Goal: Information Seeking & Learning: Learn about a topic

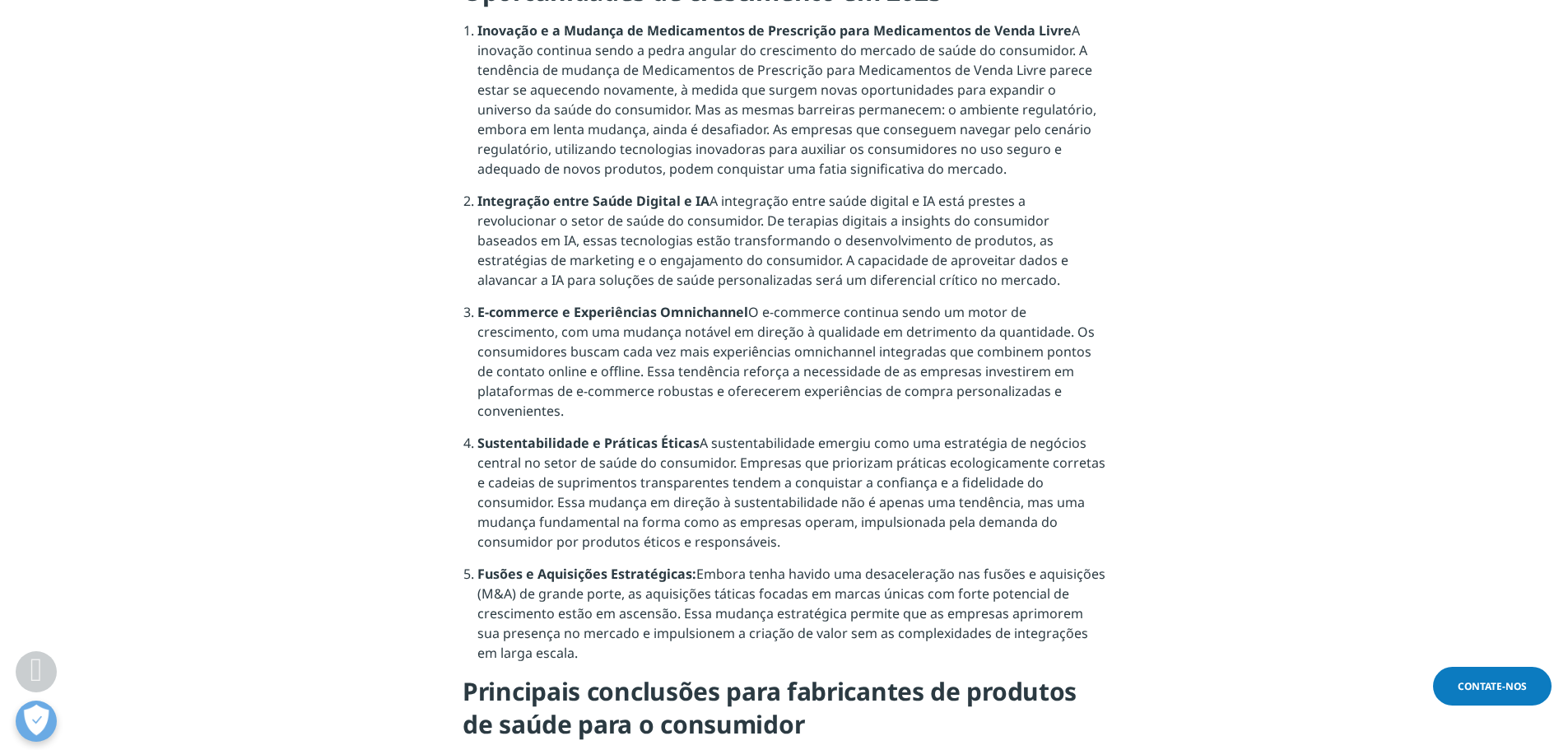
scroll to position [1482, 0]
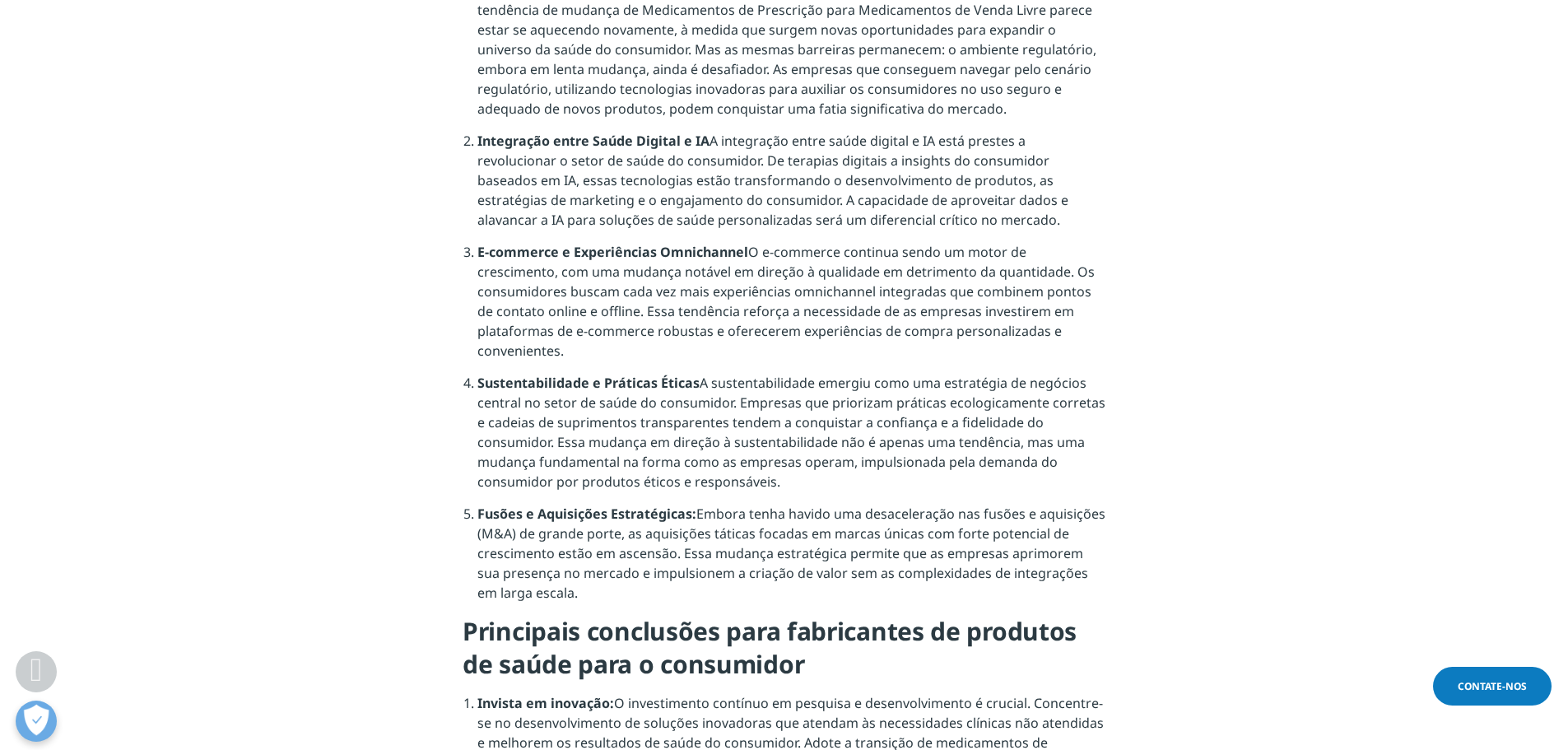
drag, startPoint x: 734, startPoint y: 174, endPoint x: 1051, endPoint y: 230, distance: 321.9
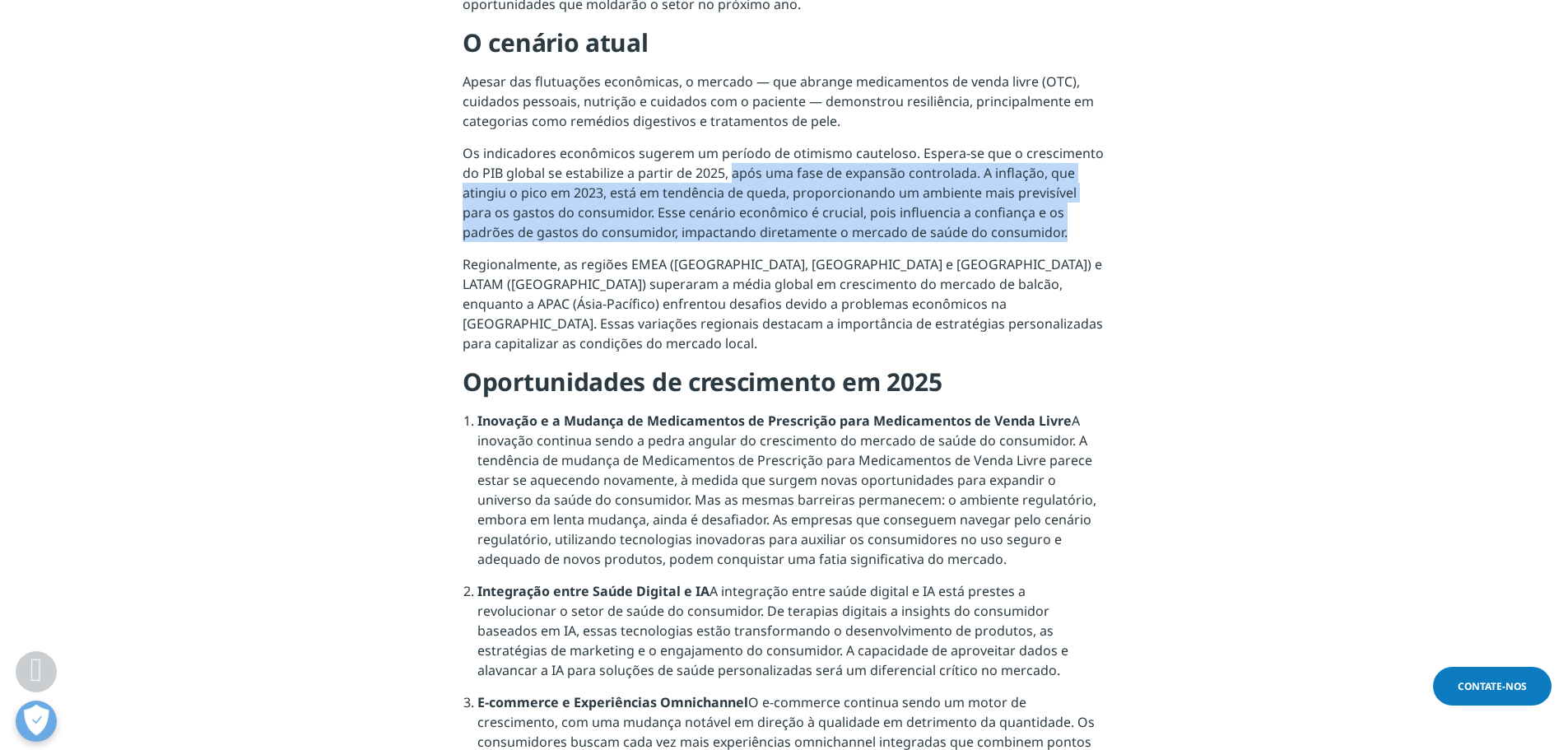
click at [1051, 230] on p "Os indicadores econômicos sugerem um período de otimismo cauteloso. Espera-se q…" at bounding box center [784, 198] width 642 height 111
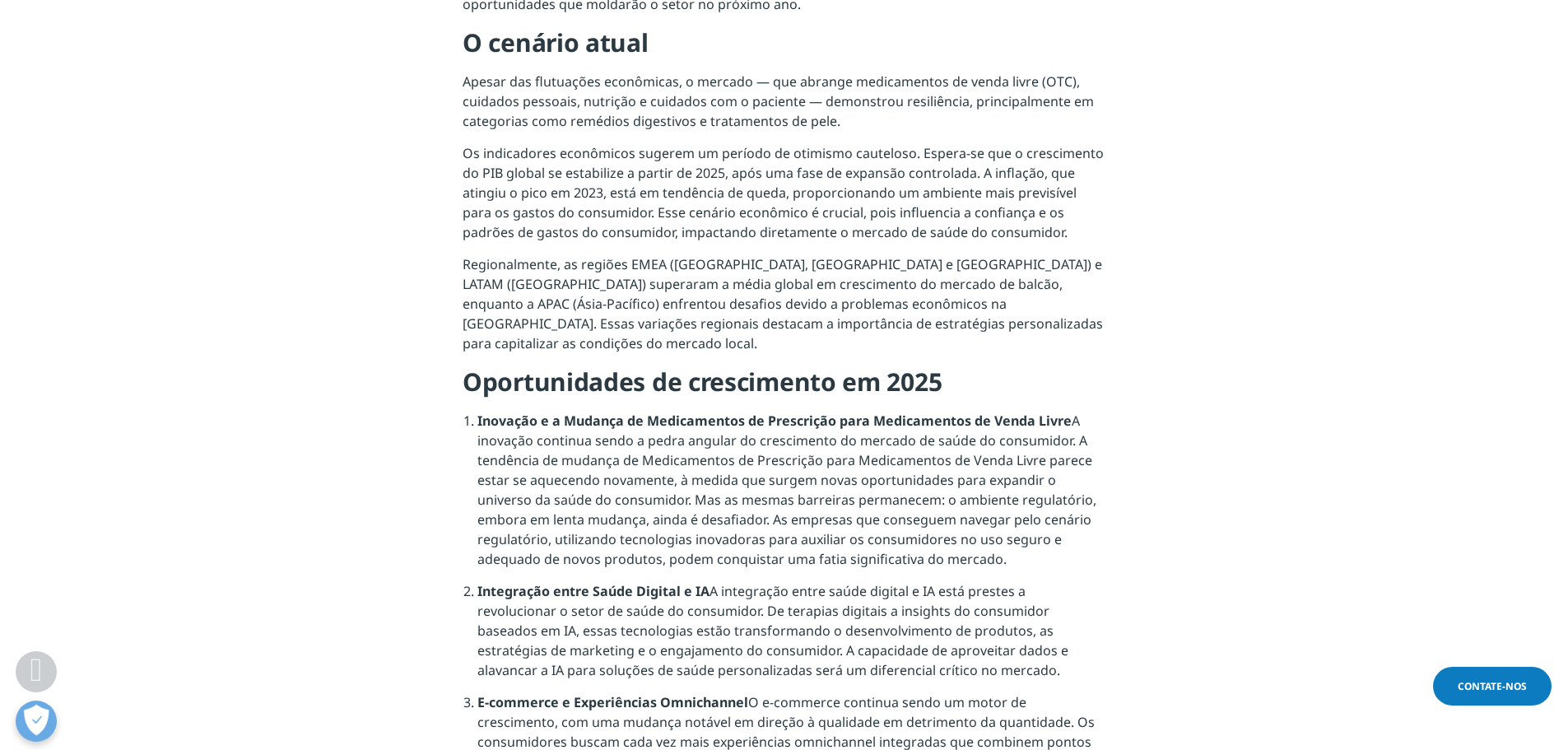
click at [462, 259] on font "Regionalmente, as regiões EMEA ([GEOGRAPHIC_DATA], [GEOGRAPHIC_DATA] e [GEOGRAP…" at bounding box center [782, 303] width 640 height 97
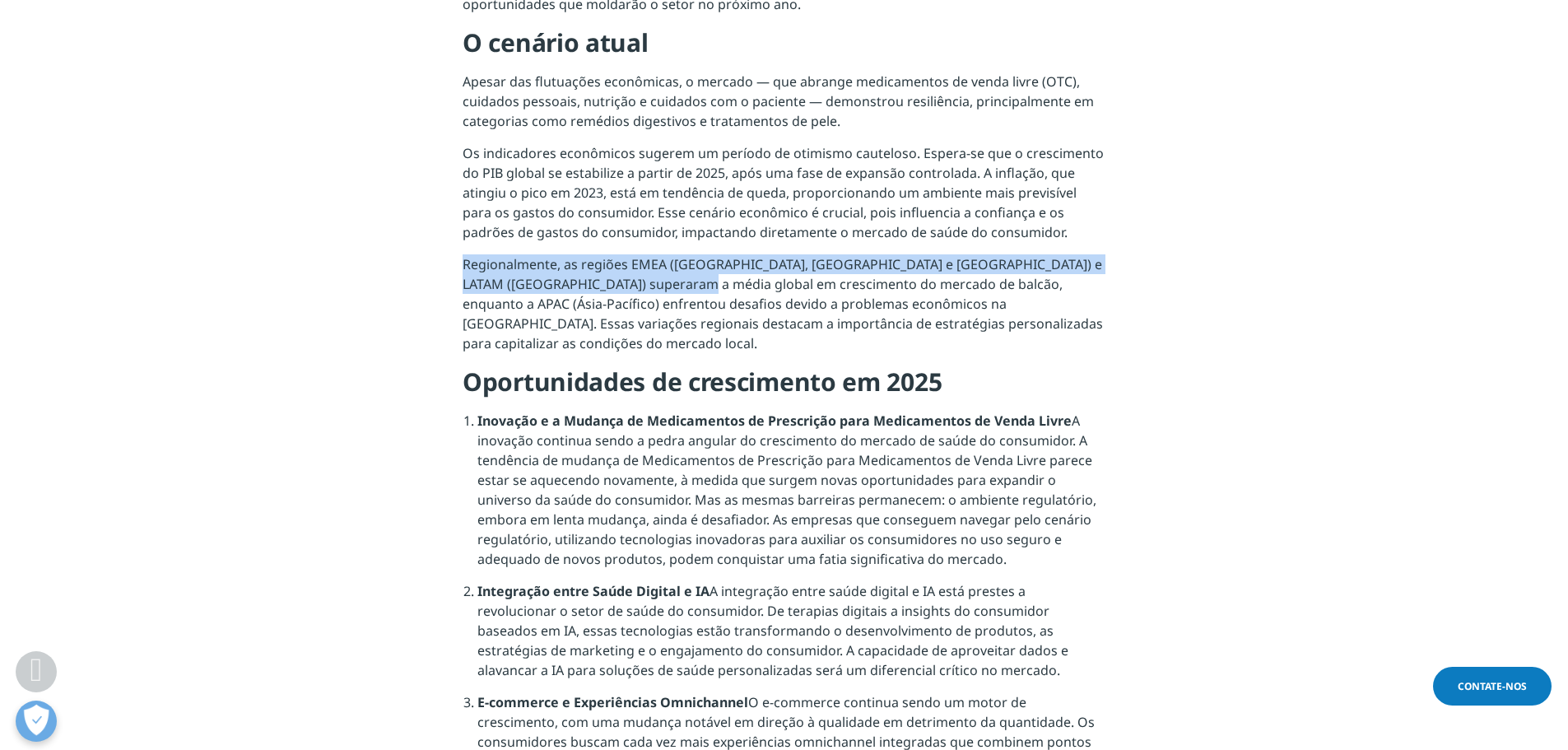
drag, startPoint x: 462, startPoint y: 261, endPoint x: 522, endPoint y: 277, distance: 62.1
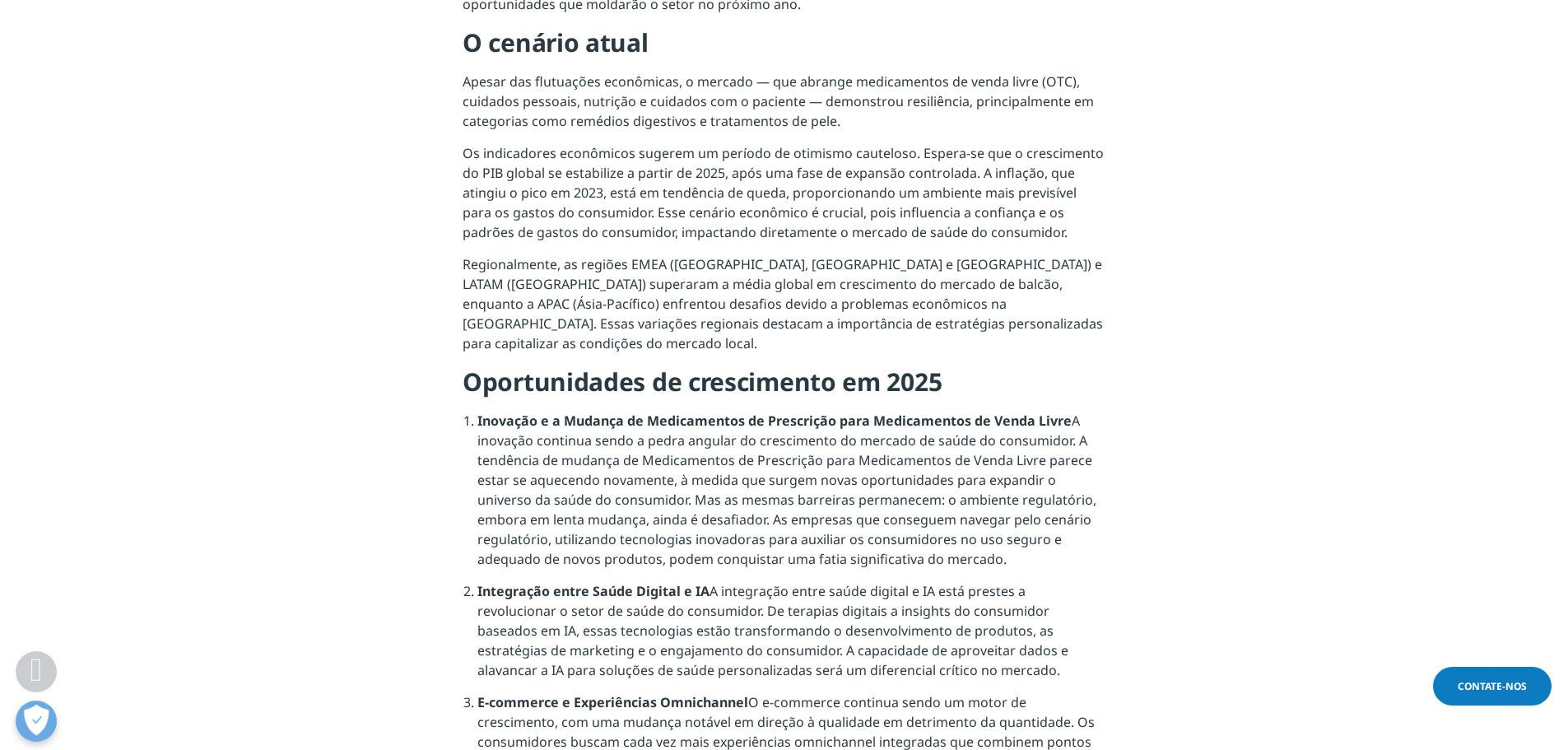
click at [504, 330] on font "Regionalmente, as regiões EMEA ([GEOGRAPHIC_DATA], [GEOGRAPHIC_DATA] e [GEOGRAP…" at bounding box center [782, 303] width 640 height 97
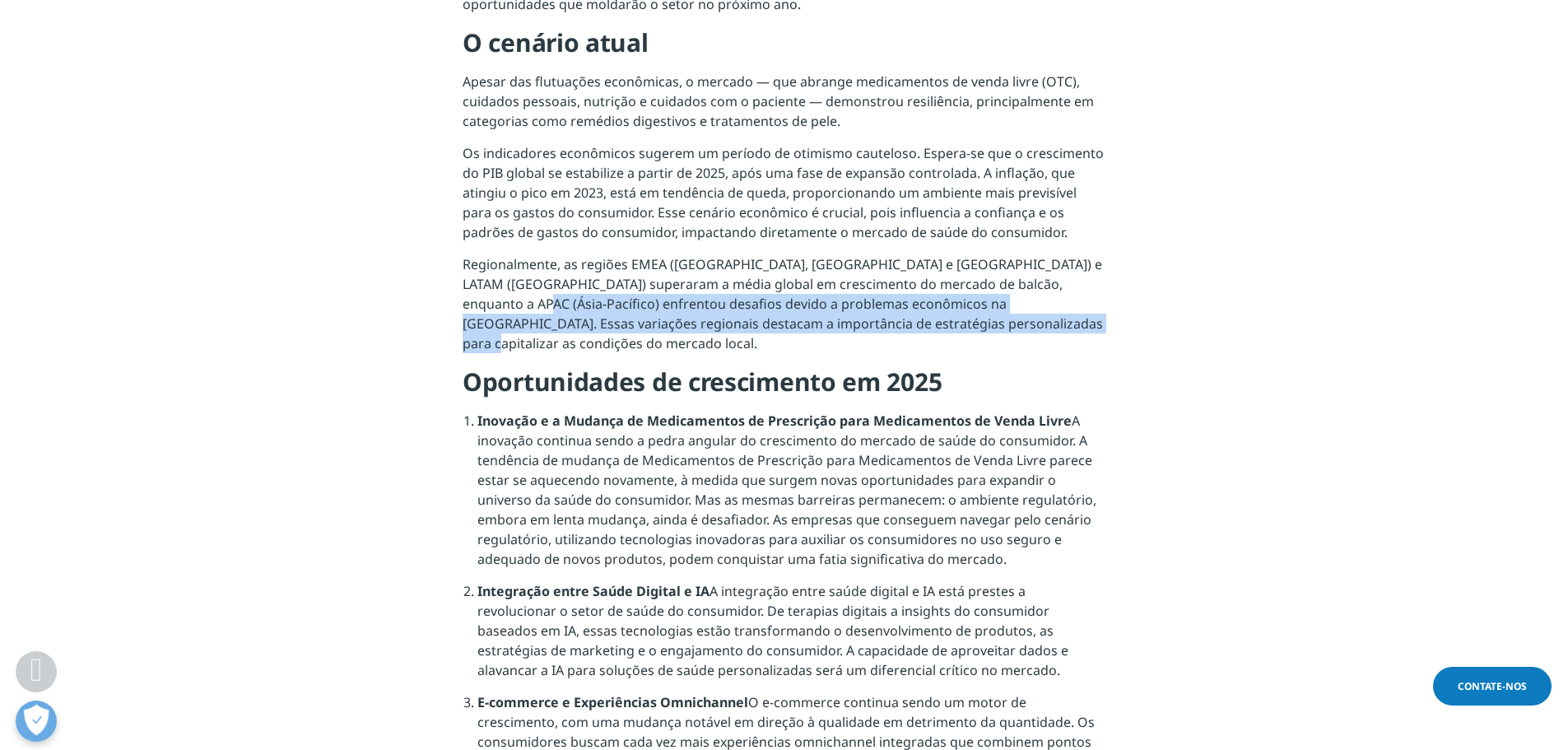
drag, startPoint x: 463, startPoint y: 304, endPoint x: 1092, endPoint y: 314, distance: 629.1
click at [1092, 314] on p "Regionalmente, as regiões EMEA ([GEOGRAPHIC_DATA], [GEOGRAPHIC_DATA] e [GEOGRAP…" at bounding box center [784, 309] width 642 height 111
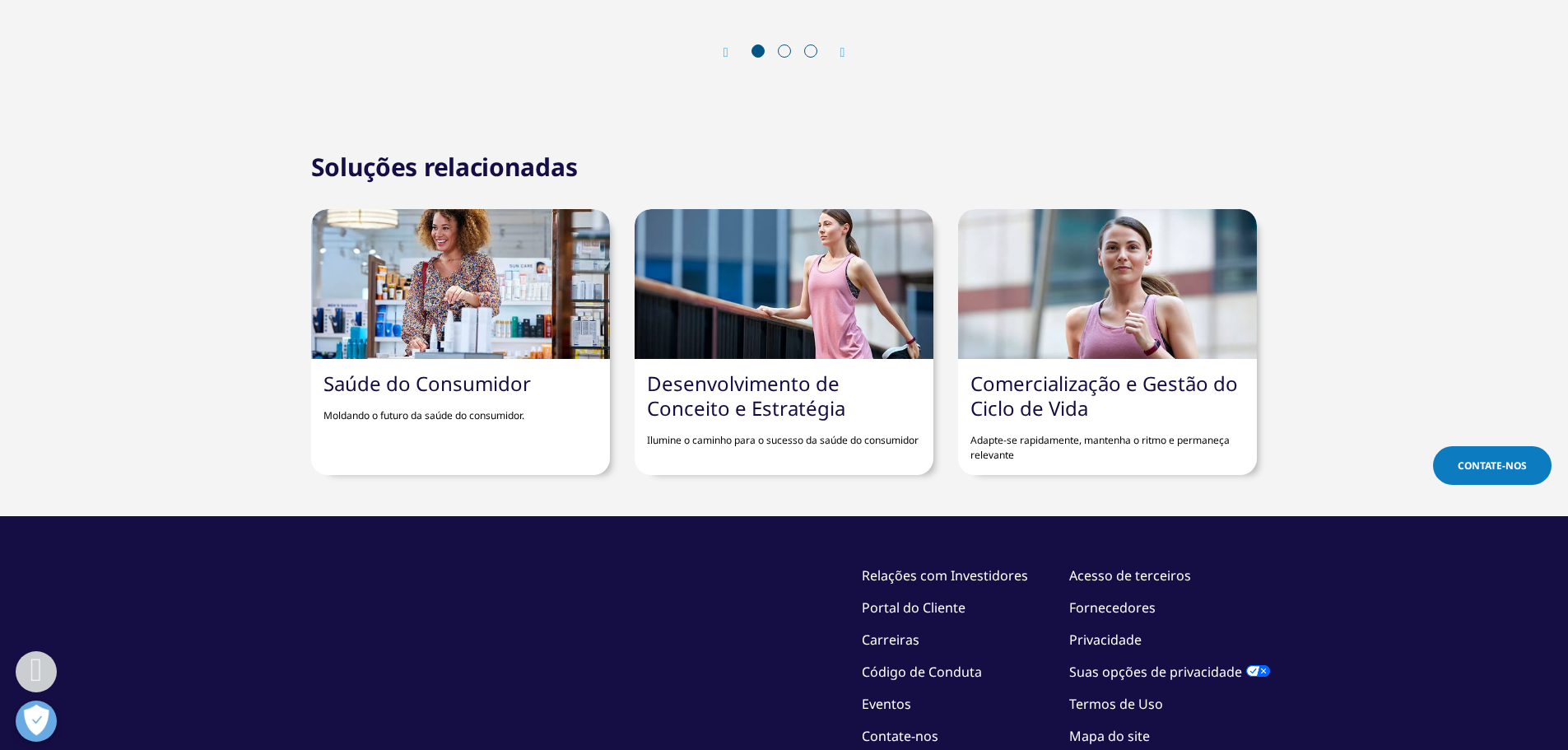
scroll to position [3621, 0]
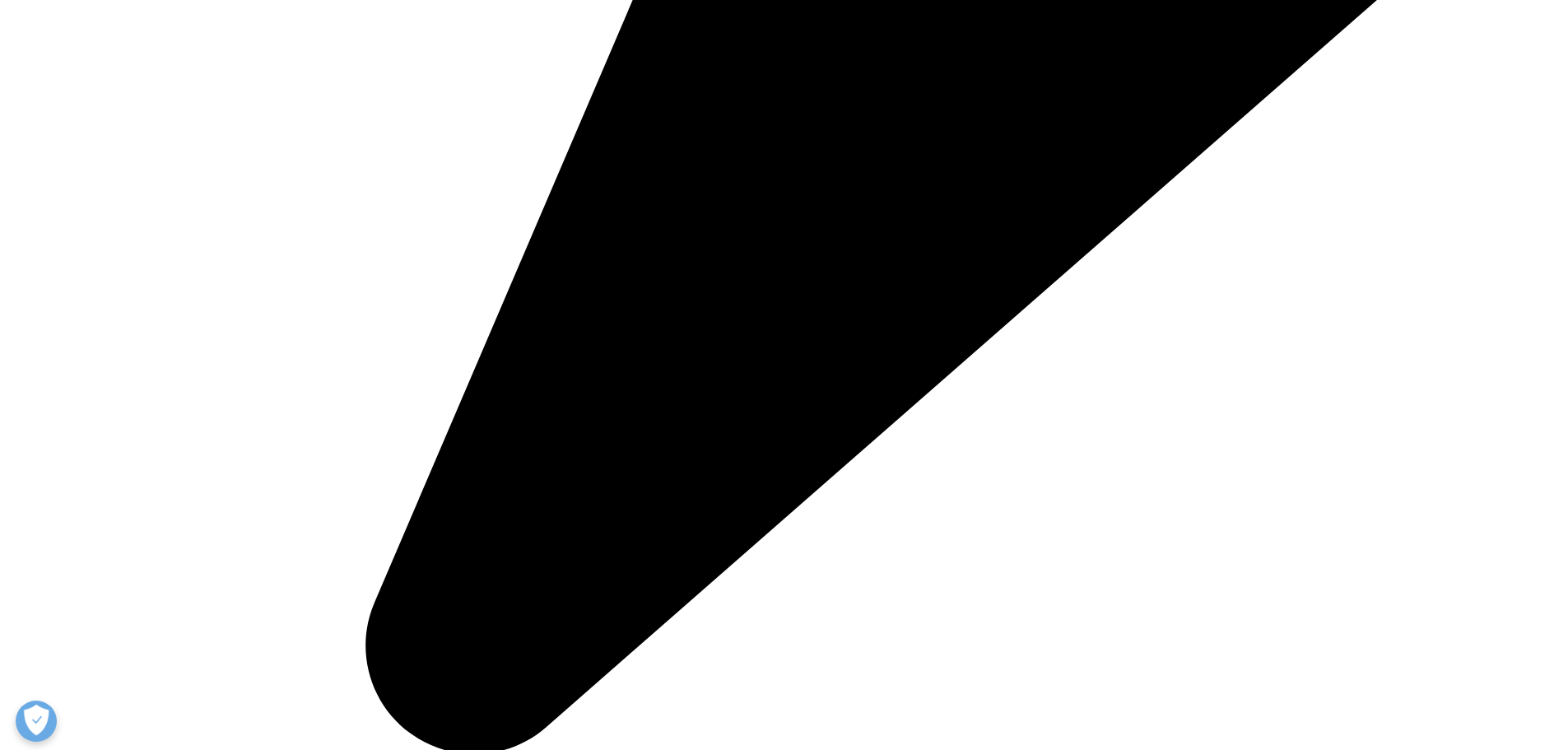
scroll to position [1317, 0]
